Goal: Register for event/course

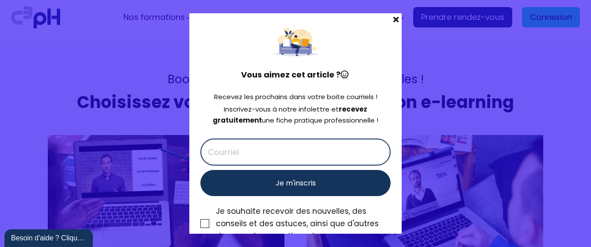
scroll to position [3837, 0]
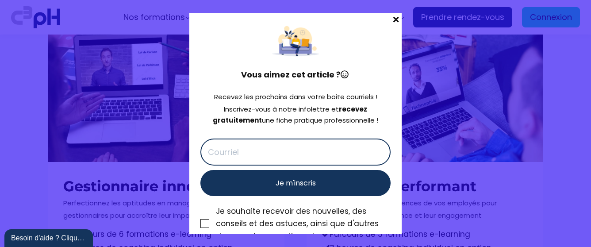
click at [385, 184] on button "Je m'inscris" at bounding box center [295, 183] width 190 height 26
click at [343, 144] on input "text" at bounding box center [295, 151] width 190 height 27
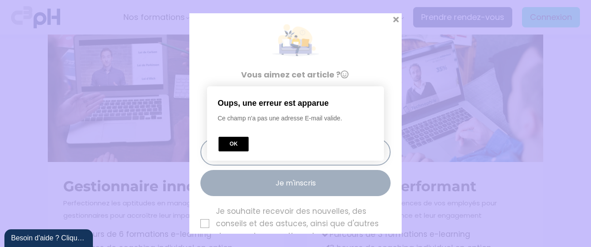
click at [229, 144] on button "OK" at bounding box center [233, 144] width 30 height 15
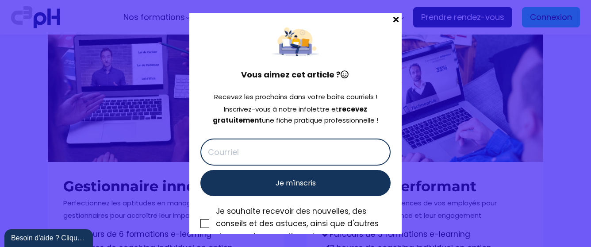
click at [394, 22] on span at bounding box center [395, 19] width 11 height 12
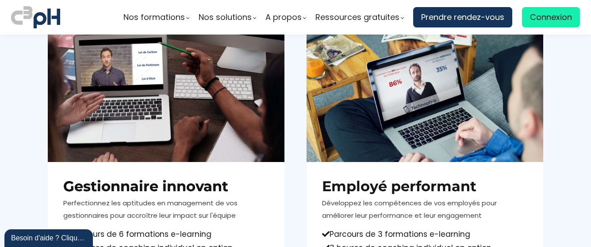
click at [245, 116] on div at bounding box center [166, 95] width 237 height 133
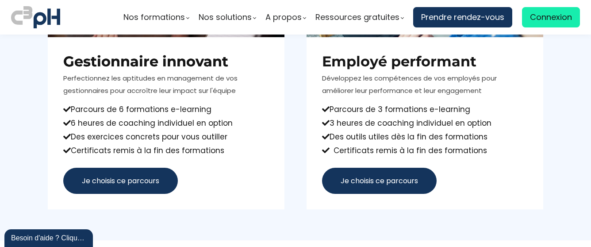
scroll to position [3943, 0]
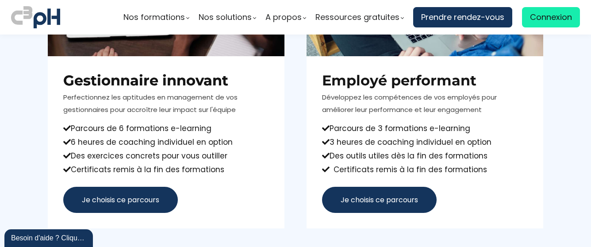
click at [149, 204] on span "Je choisis ce parcours" at bounding box center [120, 199] width 77 height 11
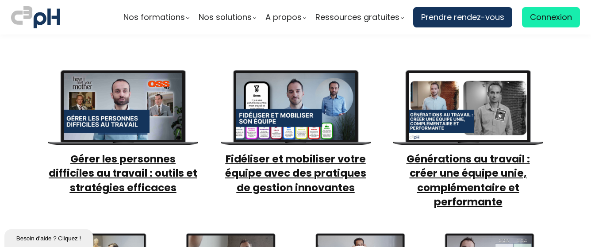
scroll to position [363, 0]
